Goal: Find specific page/section: Find specific page/section

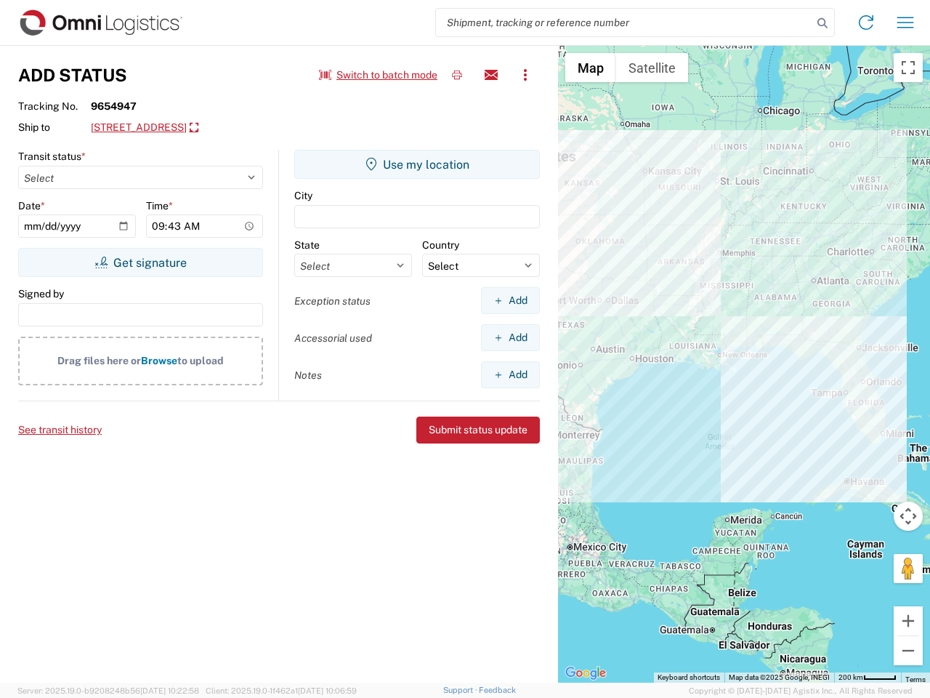
click at [624, 23] on input "search" at bounding box center [624, 23] width 376 height 28
click at [823, 23] on icon at bounding box center [822, 23] width 20 height 20
click at [866, 23] on icon at bounding box center [866, 22] width 23 height 23
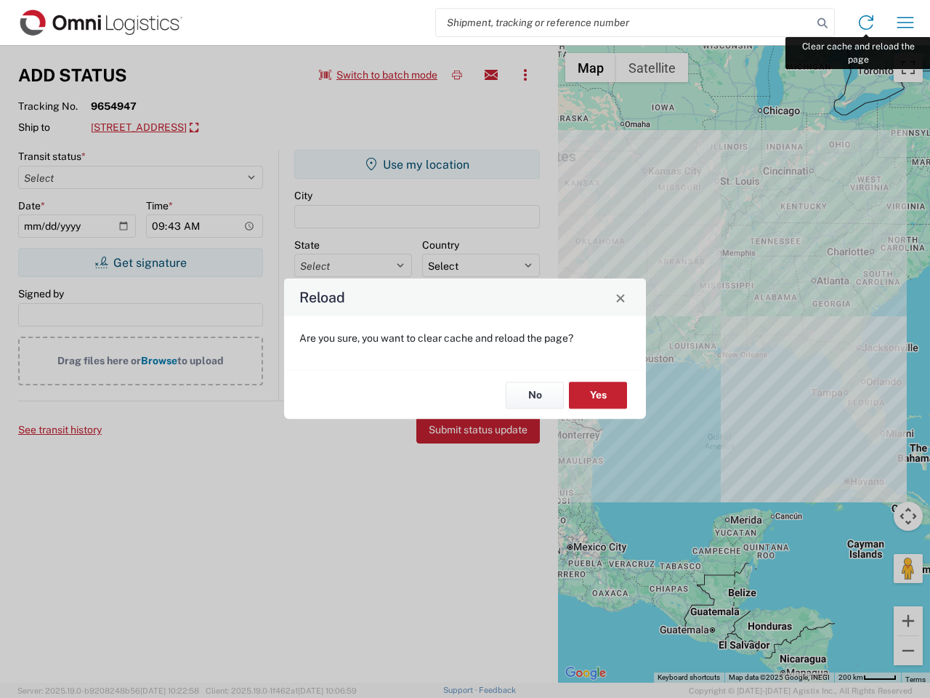
click at [905, 23] on div "Reload Are you sure, you want to clear cache and reload the page? No Yes" at bounding box center [465, 349] width 930 height 698
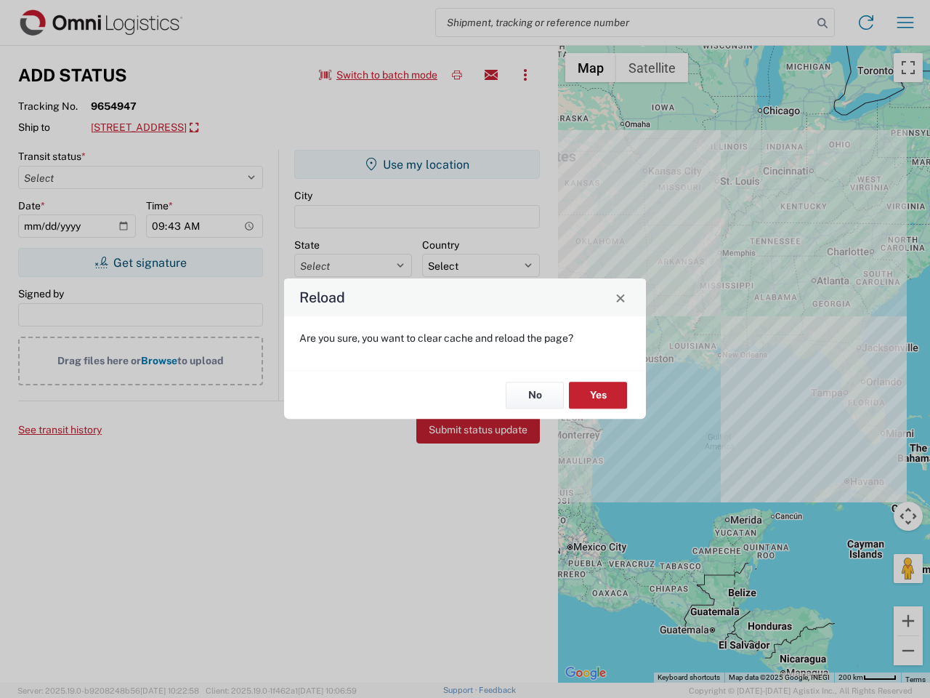
click at [379, 75] on div "Reload Are you sure, you want to clear cache and reload the page? No Yes" at bounding box center [465, 349] width 930 height 698
click at [457, 75] on div "Reload Are you sure, you want to clear cache and reload the page? No Yes" at bounding box center [465, 349] width 930 height 698
click at [491, 75] on div "Reload Are you sure, you want to clear cache and reload the page? No Yes" at bounding box center [465, 349] width 930 height 698
click at [525, 75] on div "Reload Are you sure, you want to clear cache and reload the page? No Yes" at bounding box center [465, 349] width 930 height 698
click at [204, 128] on div "Reload Are you sure, you want to clear cache and reload the page? No Yes" at bounding box center [465, 349] width 930 height 698
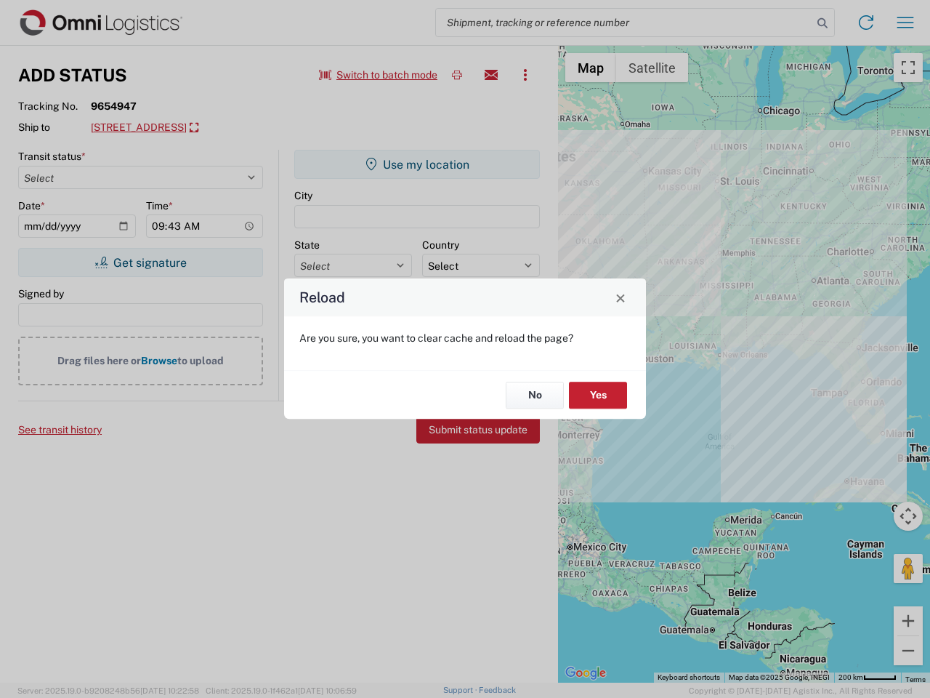
click at [140, 262] on div "Reload Are you sure, you want to clear cache and reload the page? No Yes" at bounding box center [465, 349] width 930 height 698
